Goal: Transaction & Acquisition: Purchase product/service

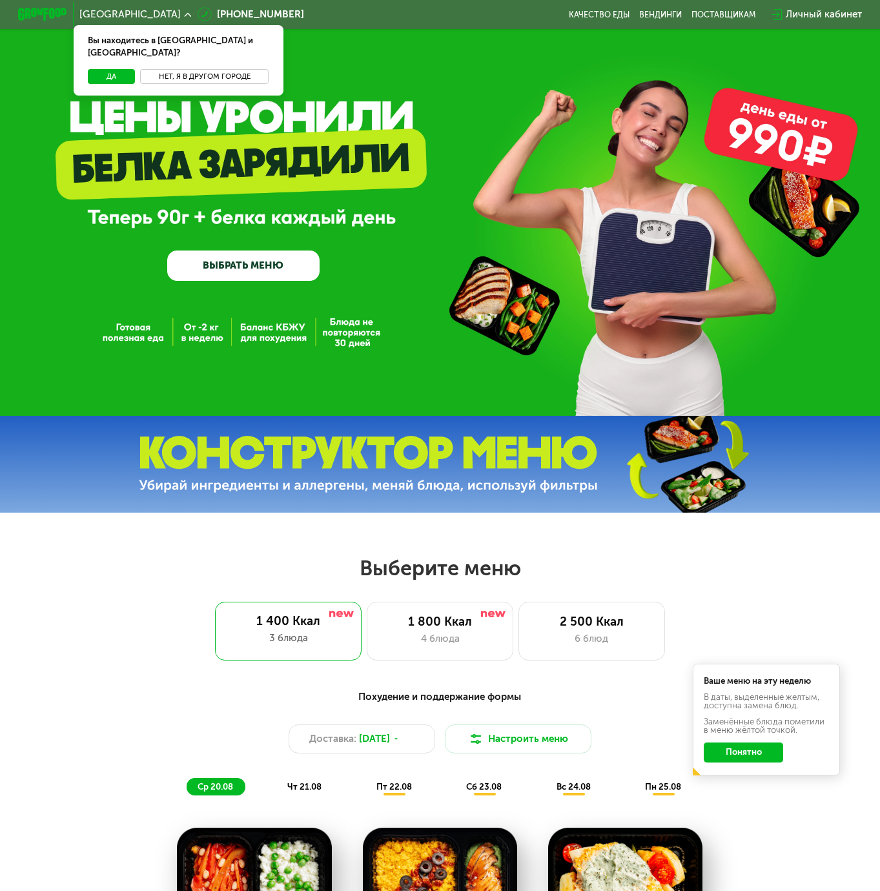
click at [206, 69] on button "Нет, я в другом городе" at bounding box center [204, 76] width 129 height 15
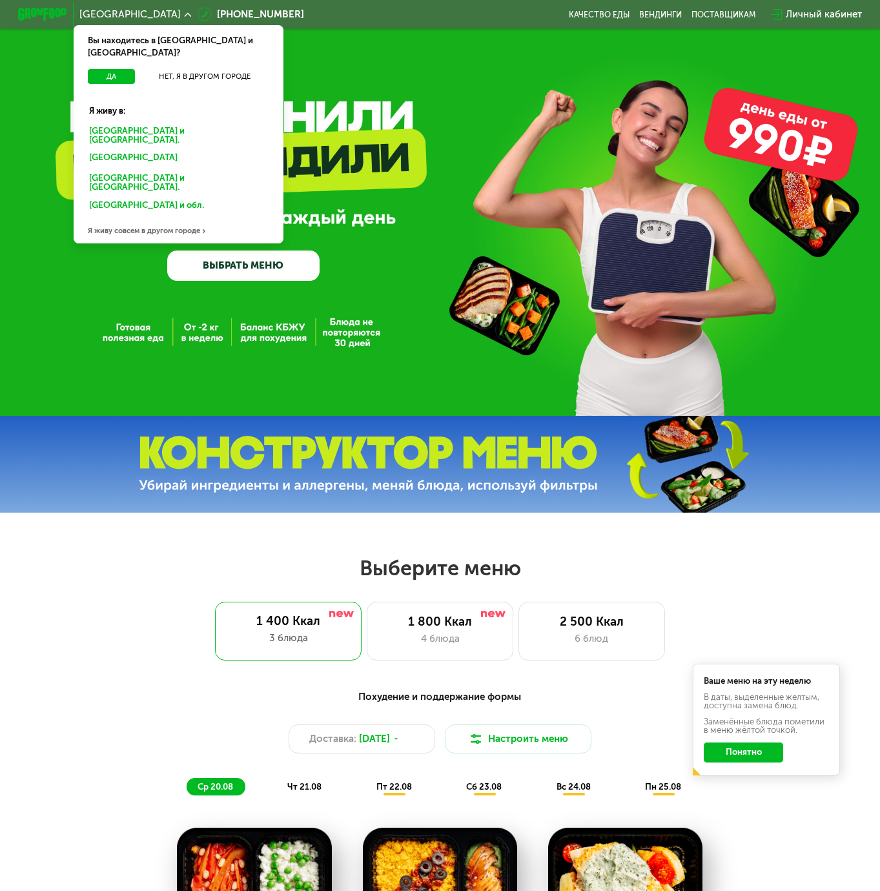
click at [119, 149] on div "Москве и обл." at bounding box center [176, 158] width 190 height 19
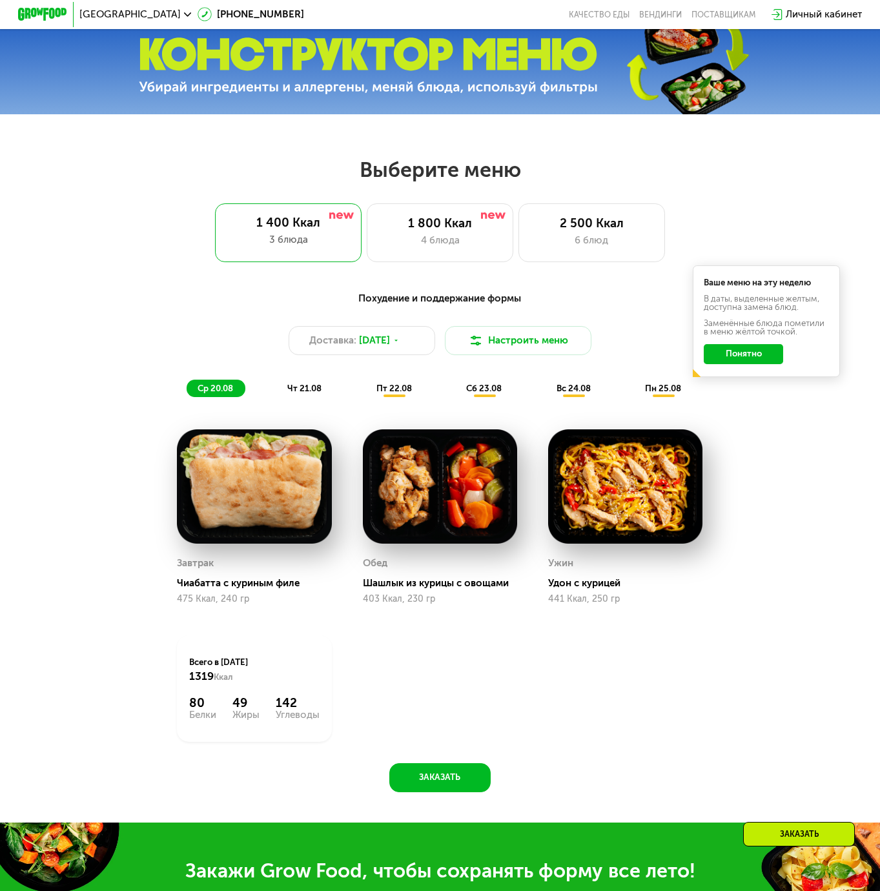
scroll to position [323, 0]
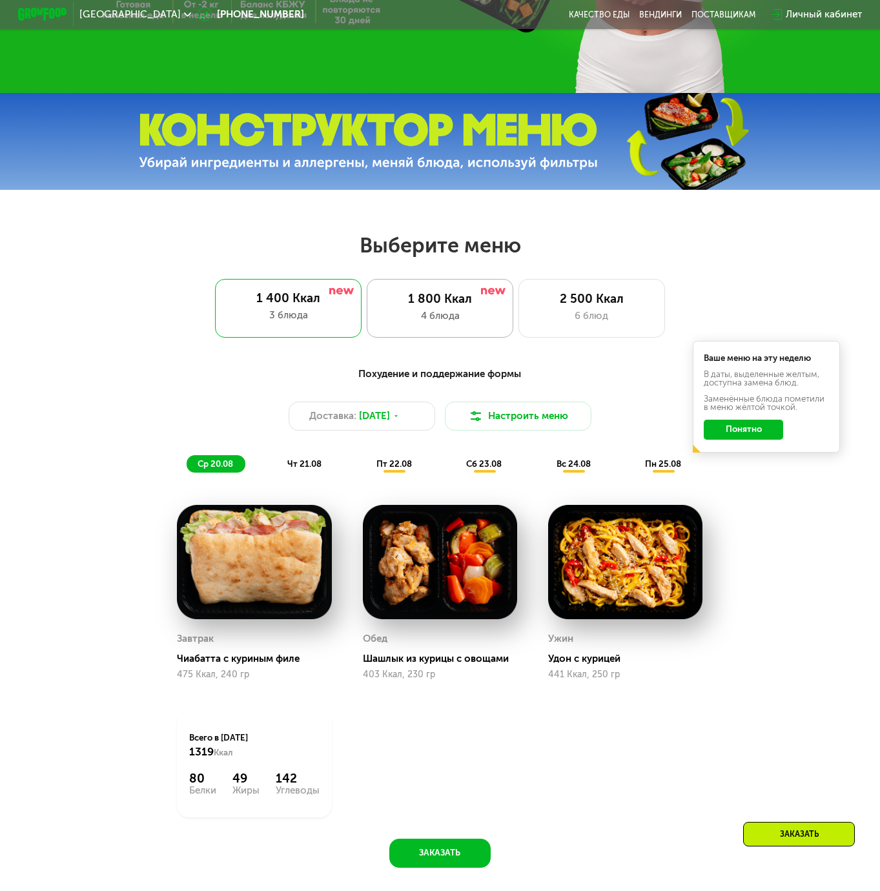
click at [464, 318] on div "4 блюда" at bounding box center [440, 316] width 121 height 15
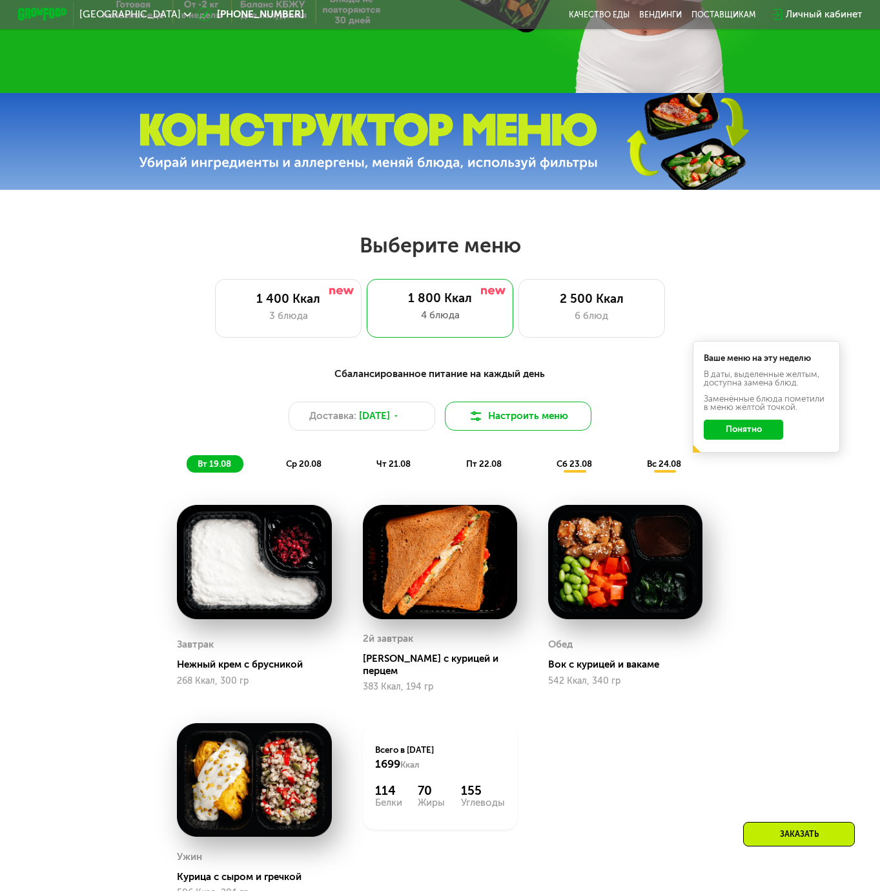
click at [493, 417] on button "Настроить меню" at bounding box center [518, 416] width 147 height 29
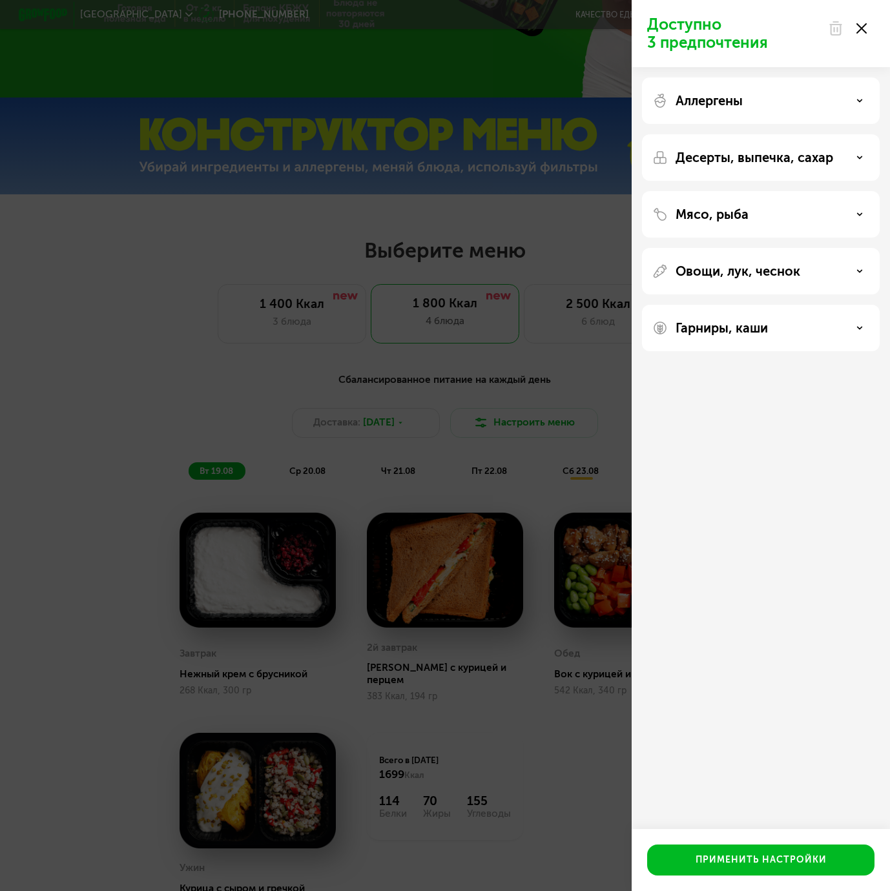
click at [836, 134] on div "Аллергены" at bounding box center [761, 157] width 238 height 46
click at [854, 99] on div "Аллергены" at bounding box center [760, 100] width 217 height 15
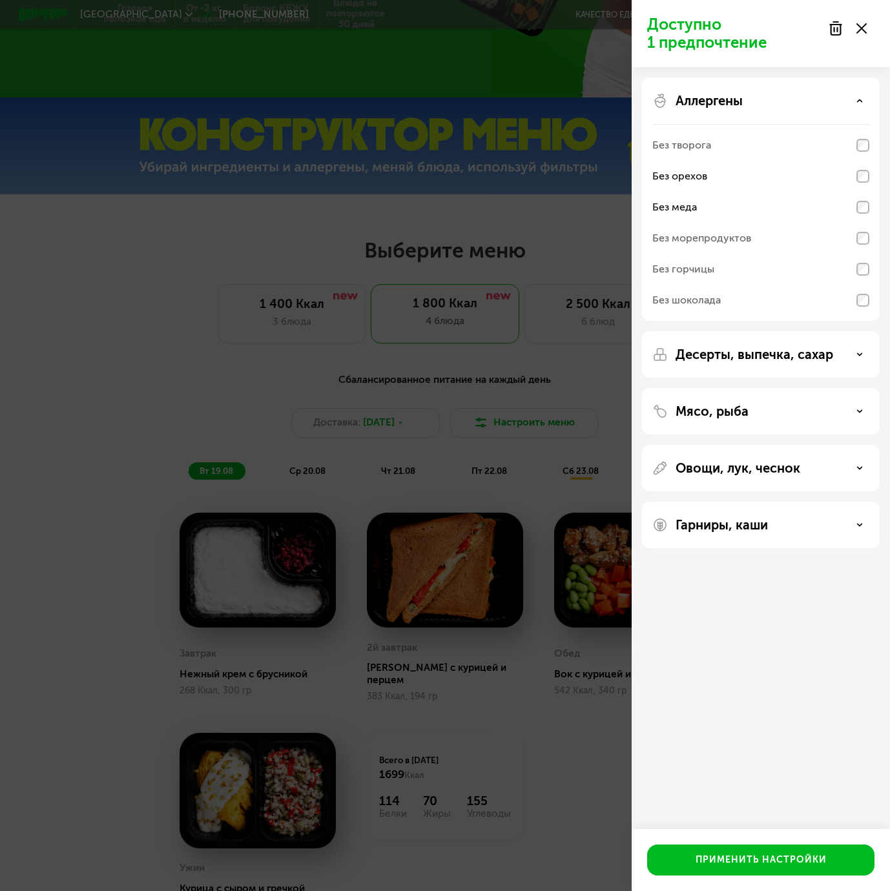
click at [846, 358] on div "Десерты, выпечка, сахар" at bounding box center [760, 354] width 217 height 15
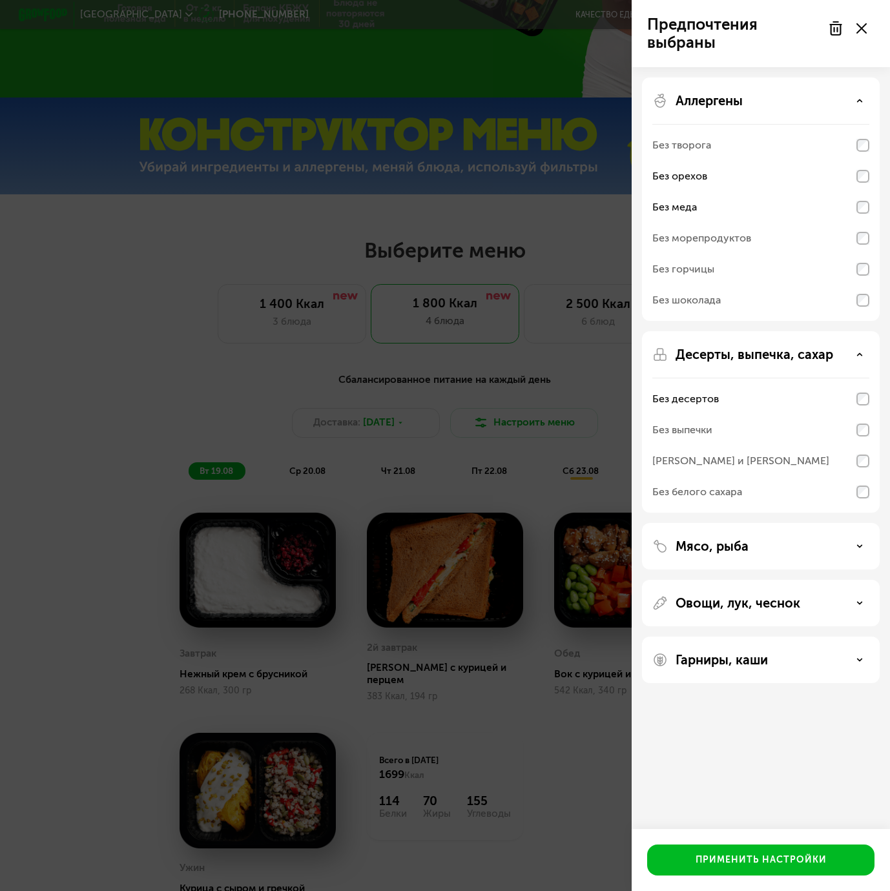
click at [864, 424] on div "Без выпечки" at bounding box center [760, 430] width 217 height 31
click at [862, 285] on div "Без белого сахара" at bounding box center [760, 269] width 217 height 31
click at [863, 467] on div "[PERSON_NAME] и [PERSON_NAME]" at bounding box center [760, 461] width 217 height 31
click at [863, 413] on div "Без десертов" at bounding box center [760, 399] width 217 height 31
click at [850, 542] on div "Мясо, рыба" at bounding box center [760, 546] width 217 height 15
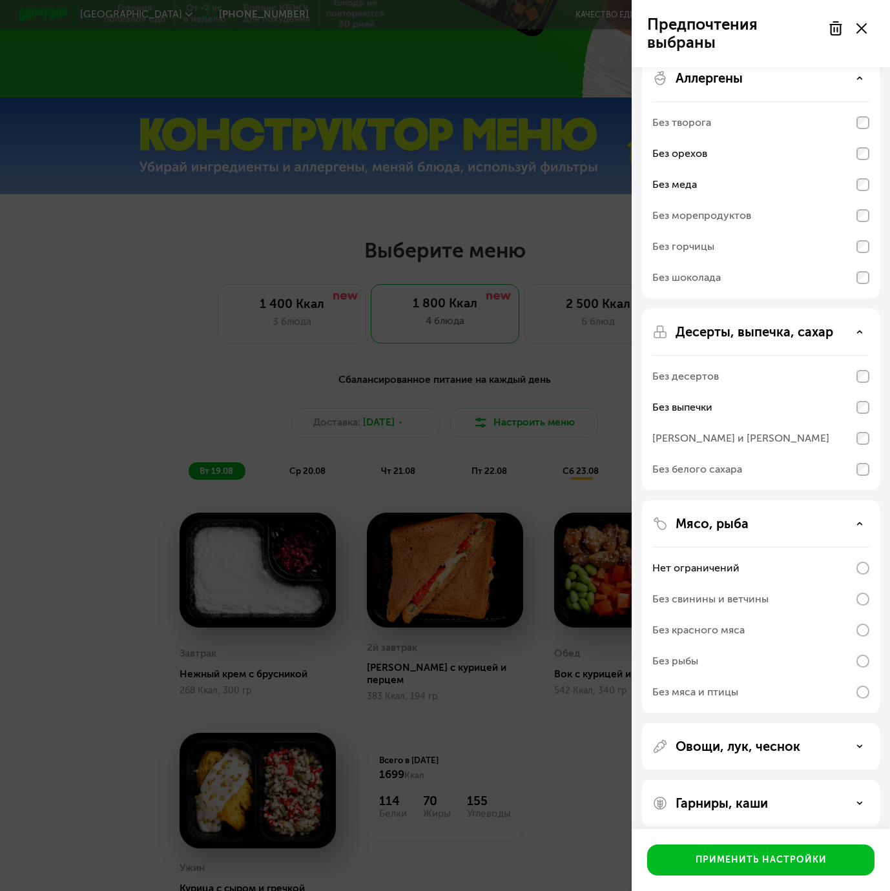
scroll to position [33, 0]
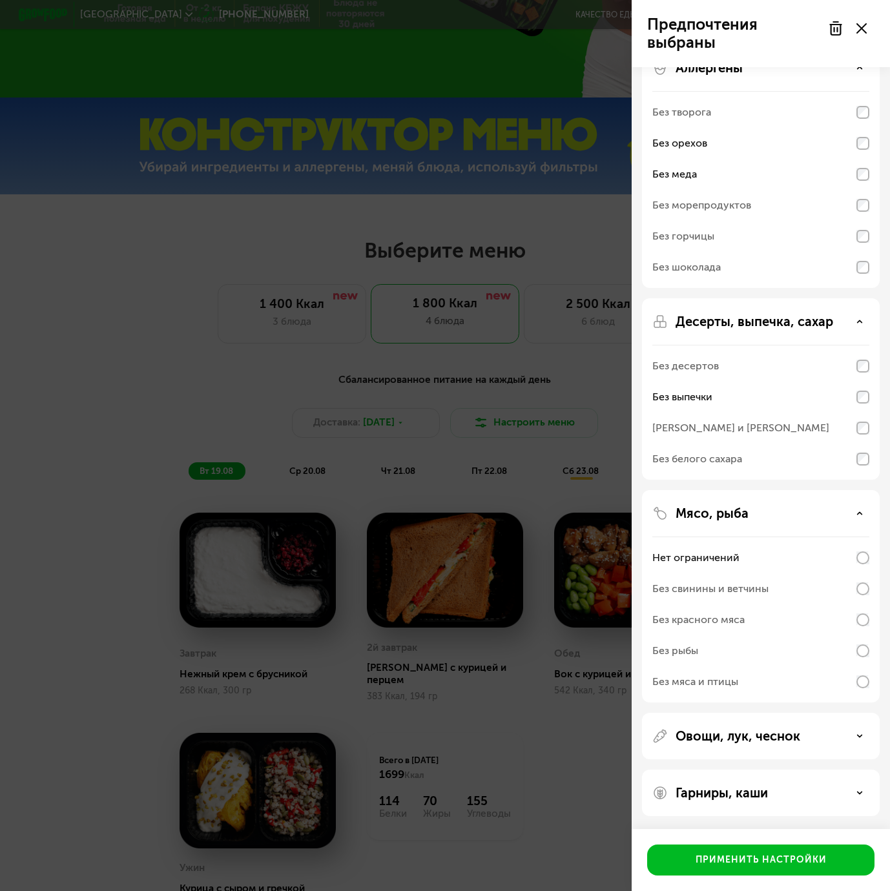
click at [862, 283] on div "Без мяса и птицы" at bounding box center [760, 267] width 217 height 31
click at [863, 467] on div "Без белого сахара" at bounding box center [760, 459] width 217 height 31
click at [801, 737] on div "Овощи, лук, чеснок" at bounding box center [760, 735] width 217 height 15
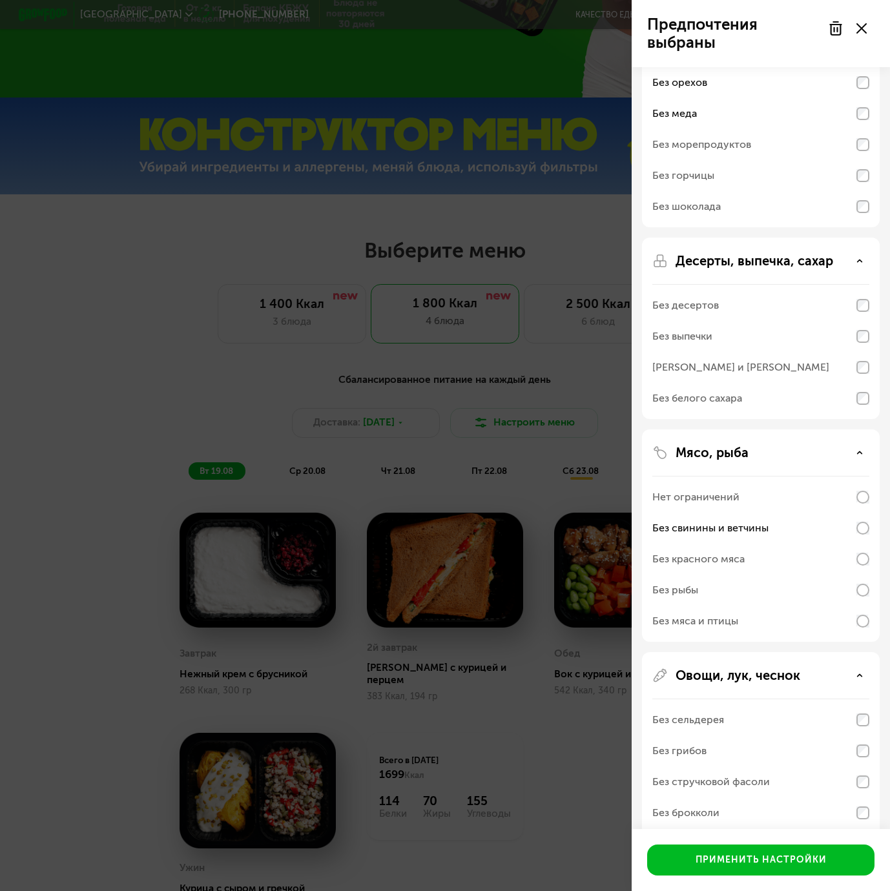
scroll to position [261, 0]
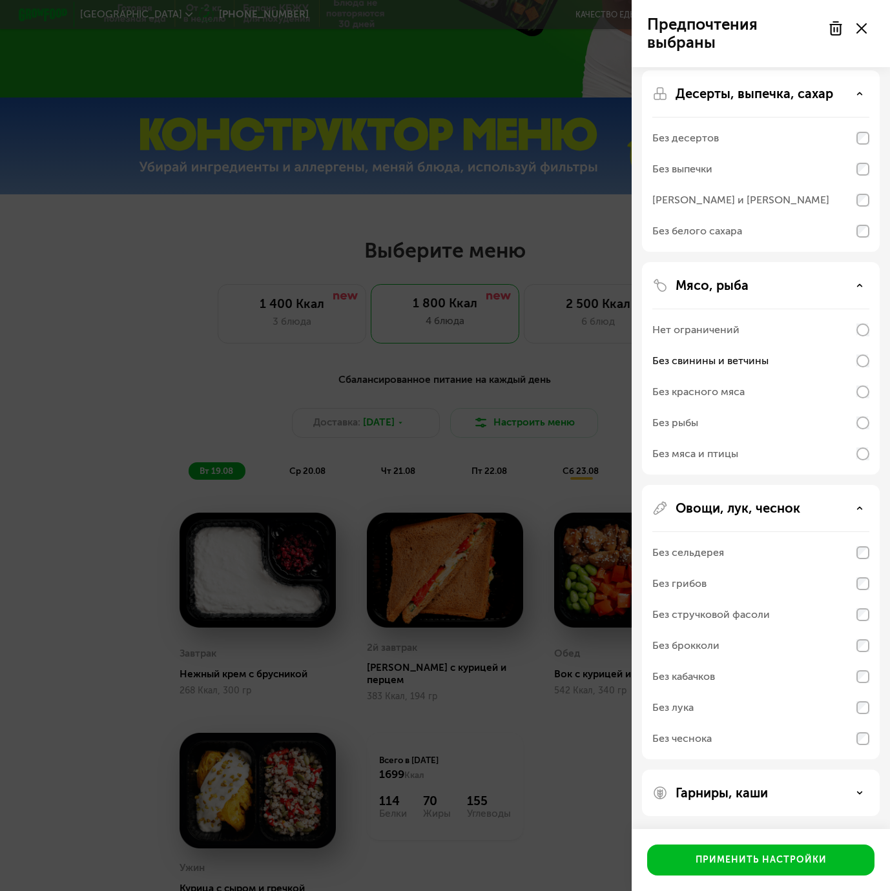
click at [825, 792] on div "Гарниры, каши" at bounding box center [760, 792] width 217 height 15
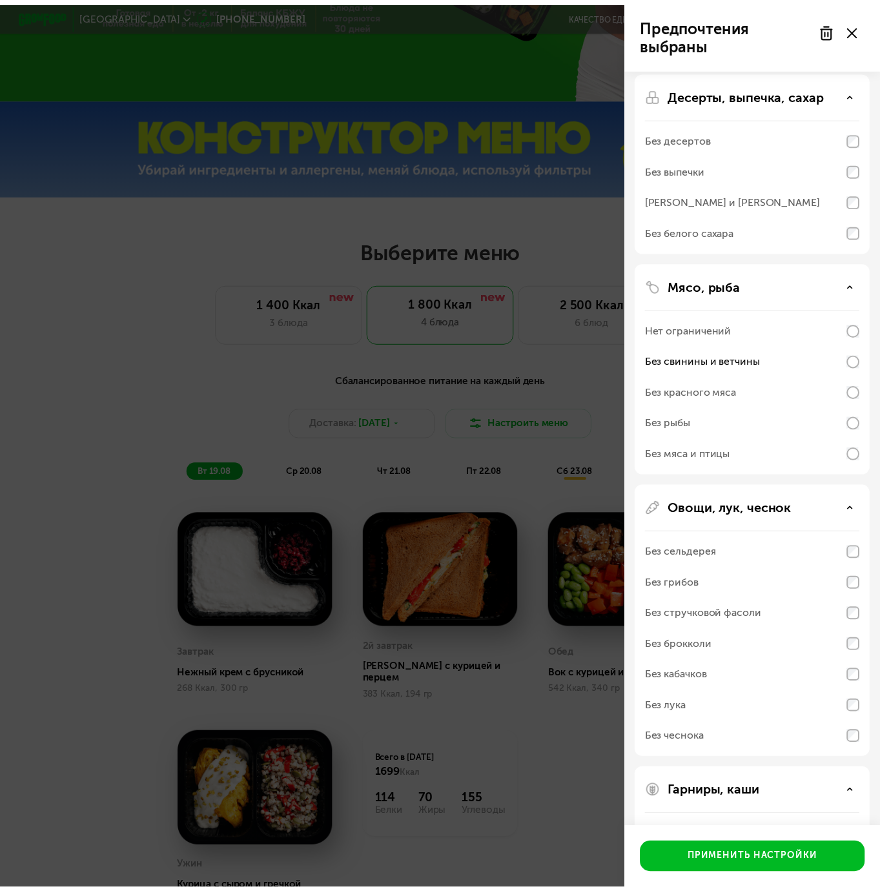
scroll to position [427, 0]
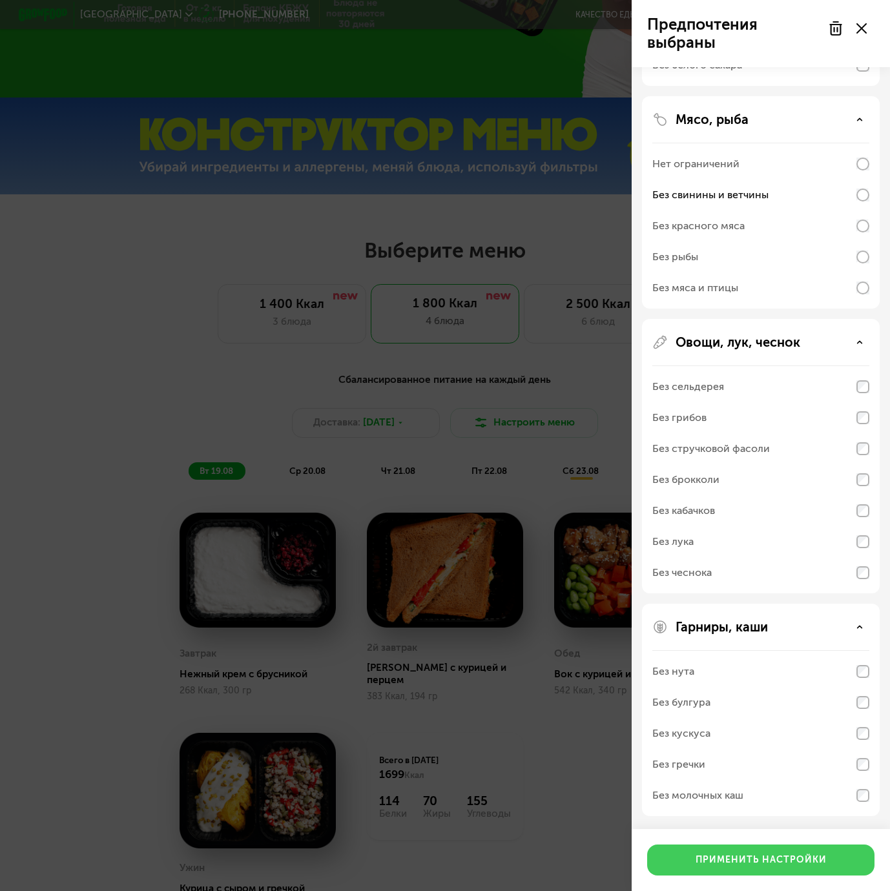
click at [777, 858] on div "Применить настройки" at bounding box center [760, 860] width 131 height 13
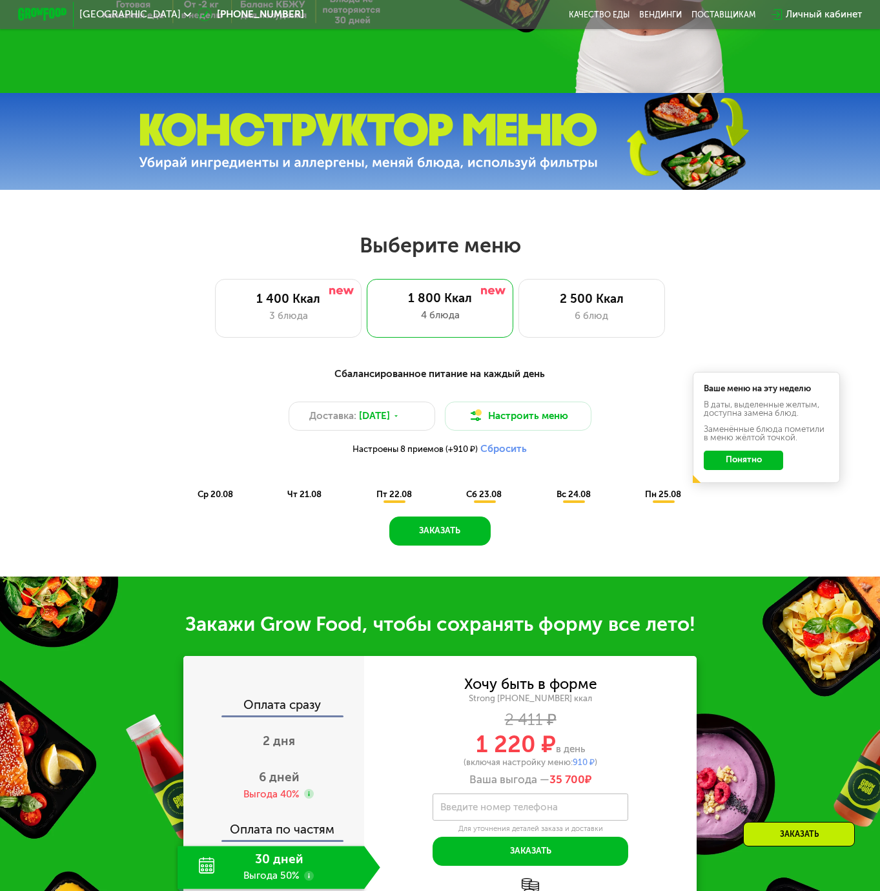
click at [752, 462] on button "Понятно" at bounding box center [743, 460] width 79 height 19
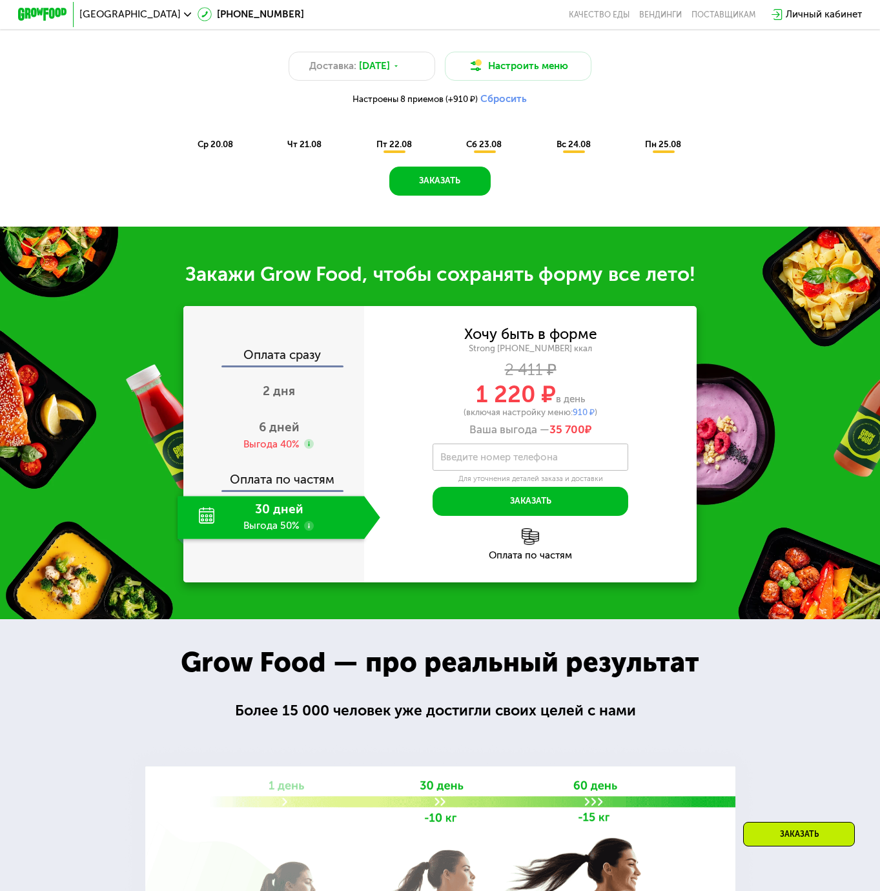
scroll to position [635, 0]
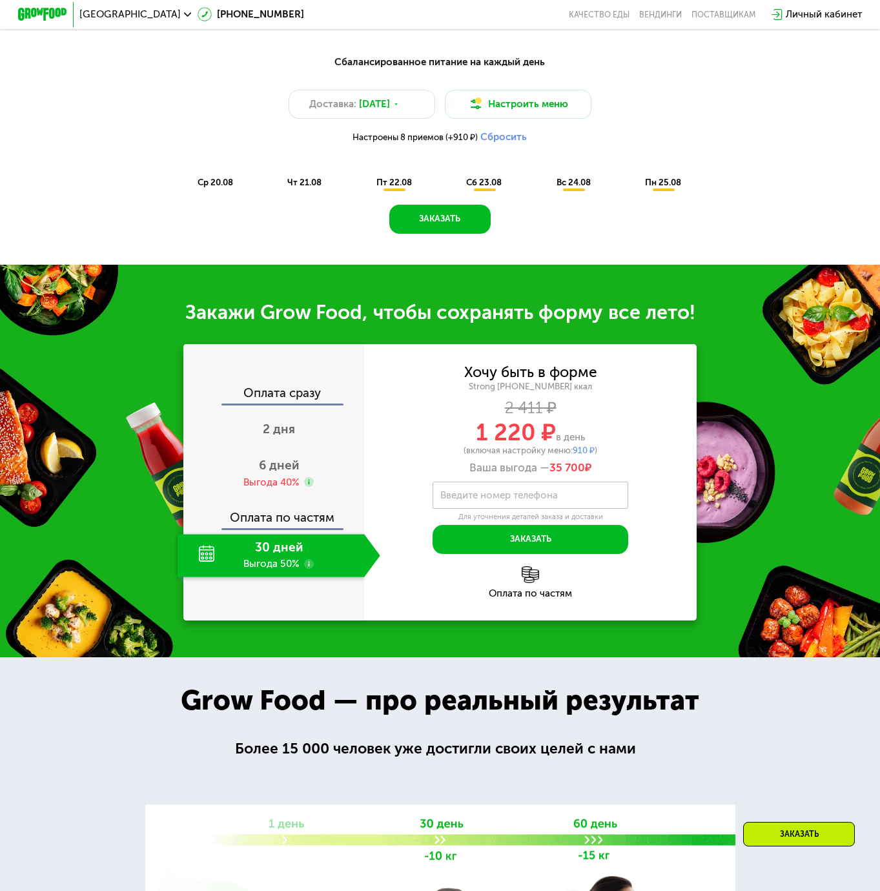
click at [276, 192] on div "ср 20.08" at bounding box center [304, 182] width 57 height 17
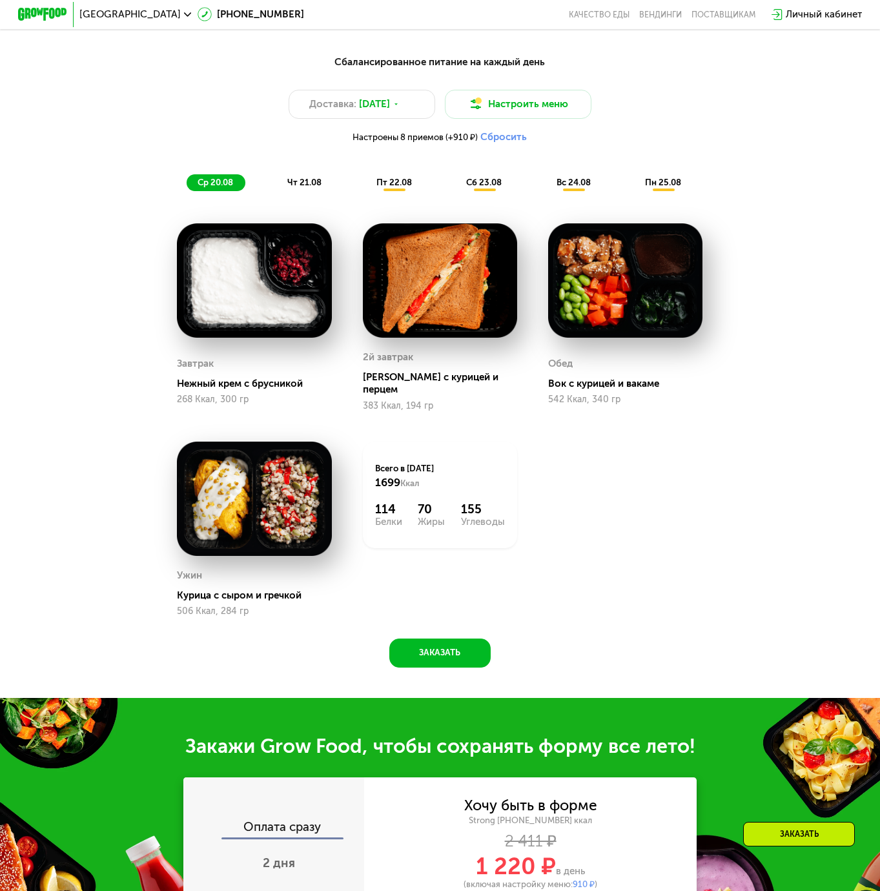
click at [287, 187] on span "чт 21.08" at bounding box center [304, 183] width 34 height 10
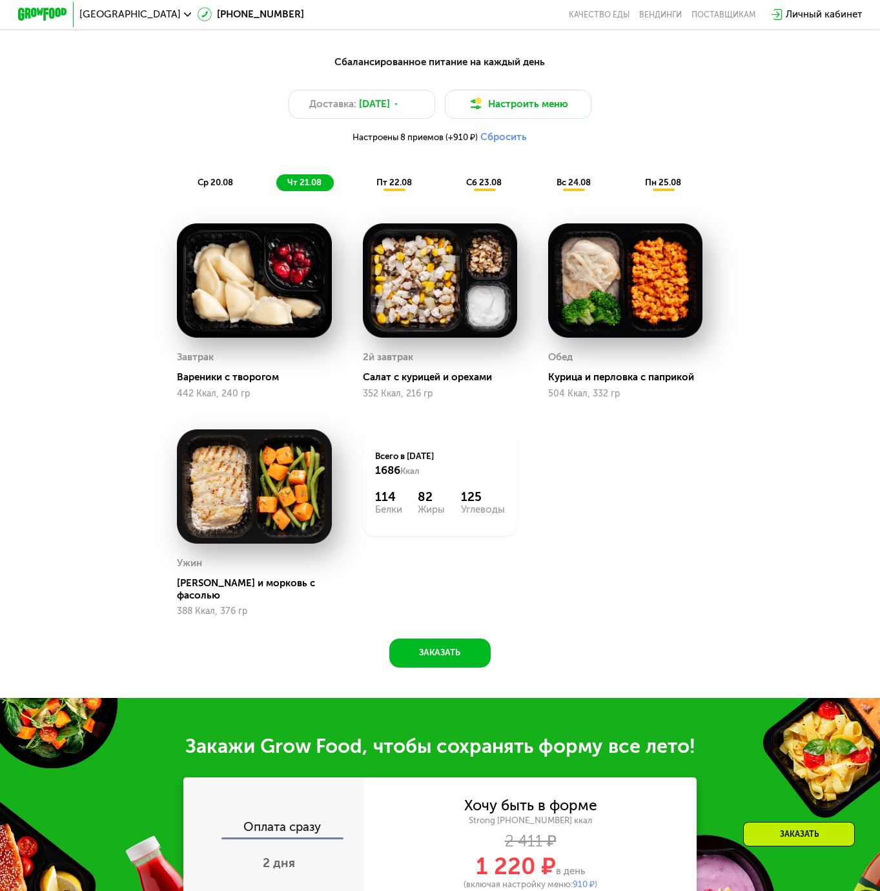
click at [424, 192] on div "ср 20.08 чт 21.08 пт 22.08 сб 23.08 вс 24.08 пн 25.08" at bounding box center [441, 182] width 508 height 17
click at [397, 187] on span "пт 22.08" at bounding box center [394, 183] width 36 height 10
